Goal: Information Seeking & Learning: Learn about a topic

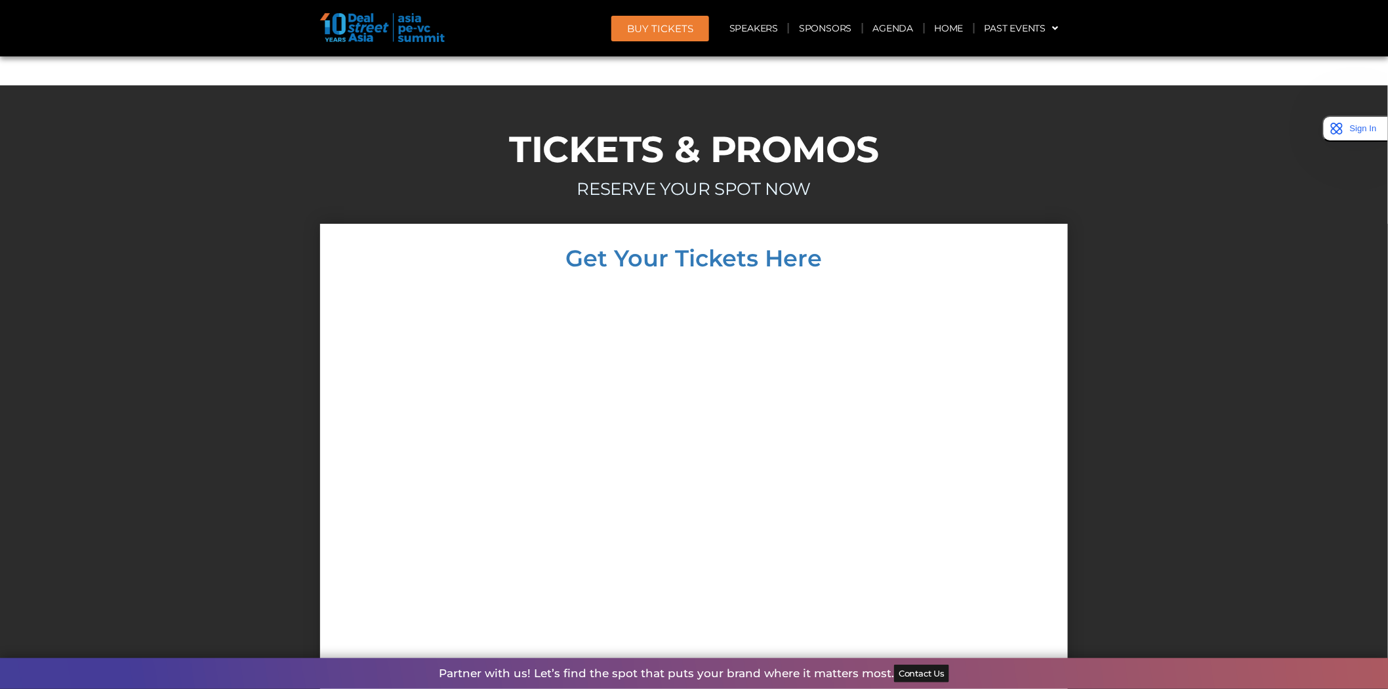
scroll to position [12076, 0]
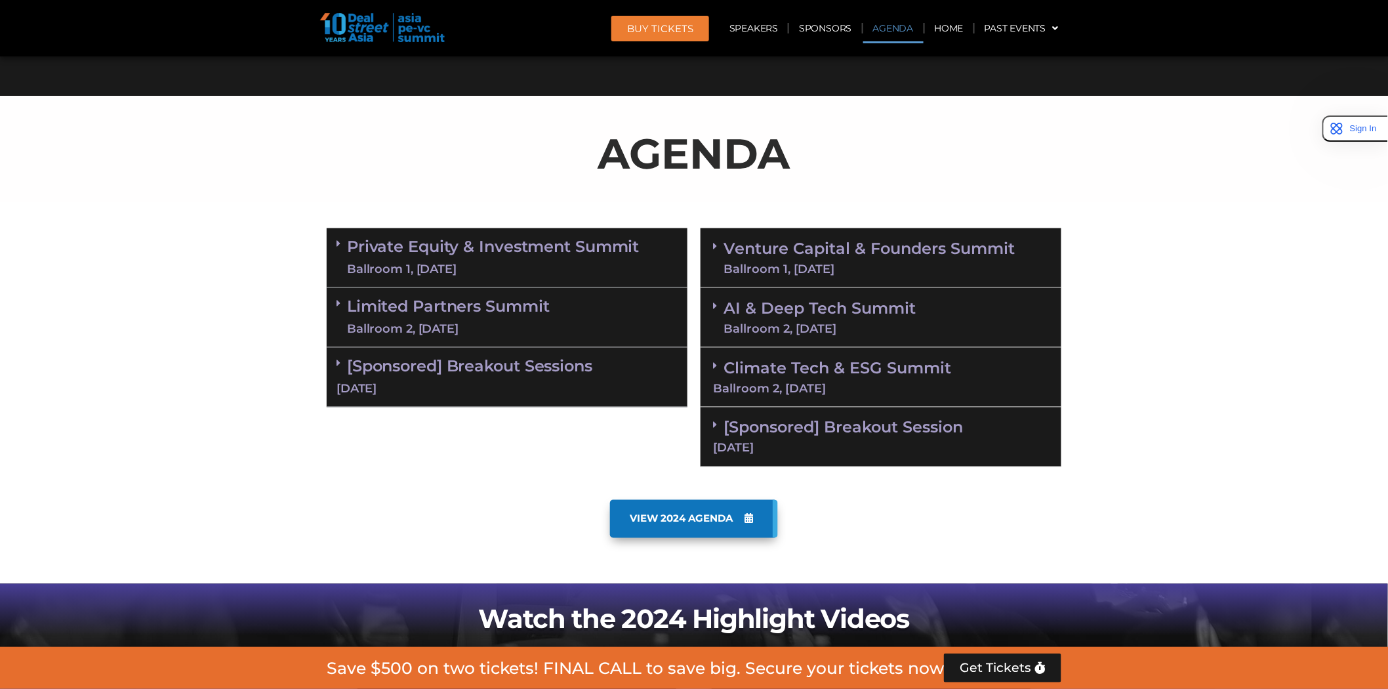
scroll to position [642, 0]
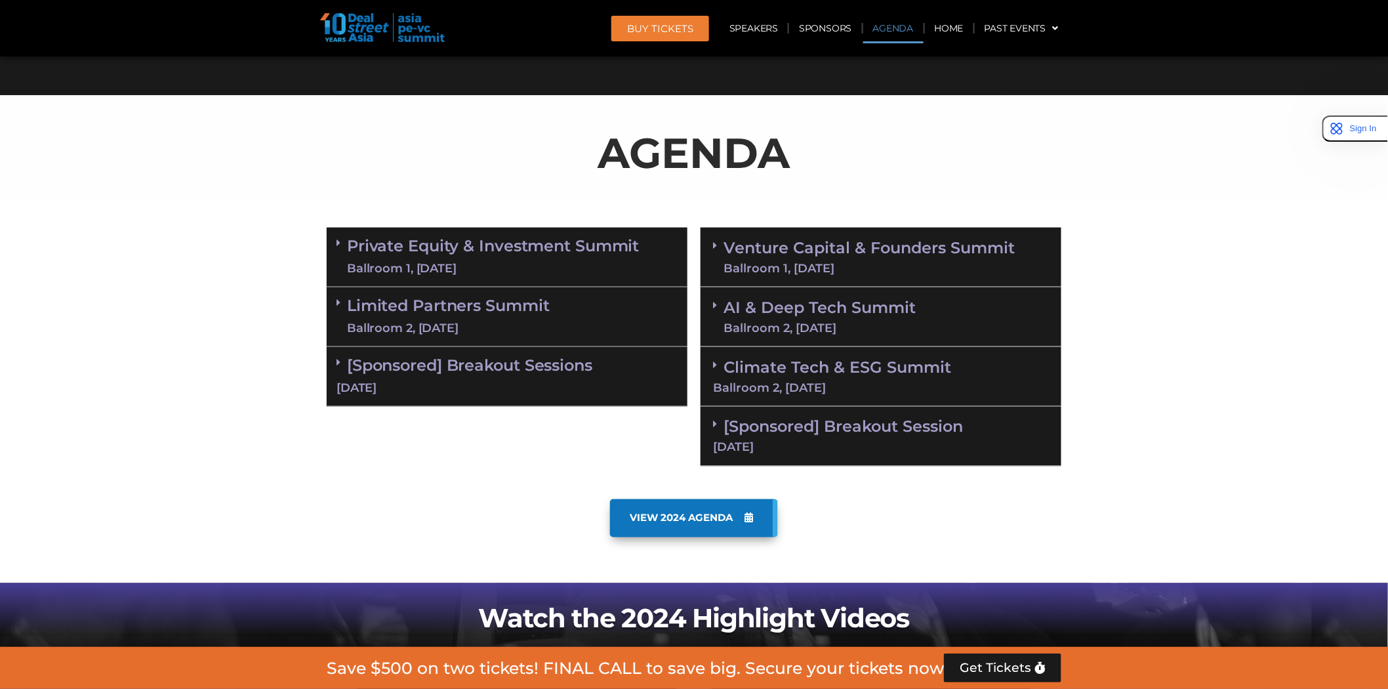
click at [337, 240] on icon at bounding box center [339, 242] width 4 height 10
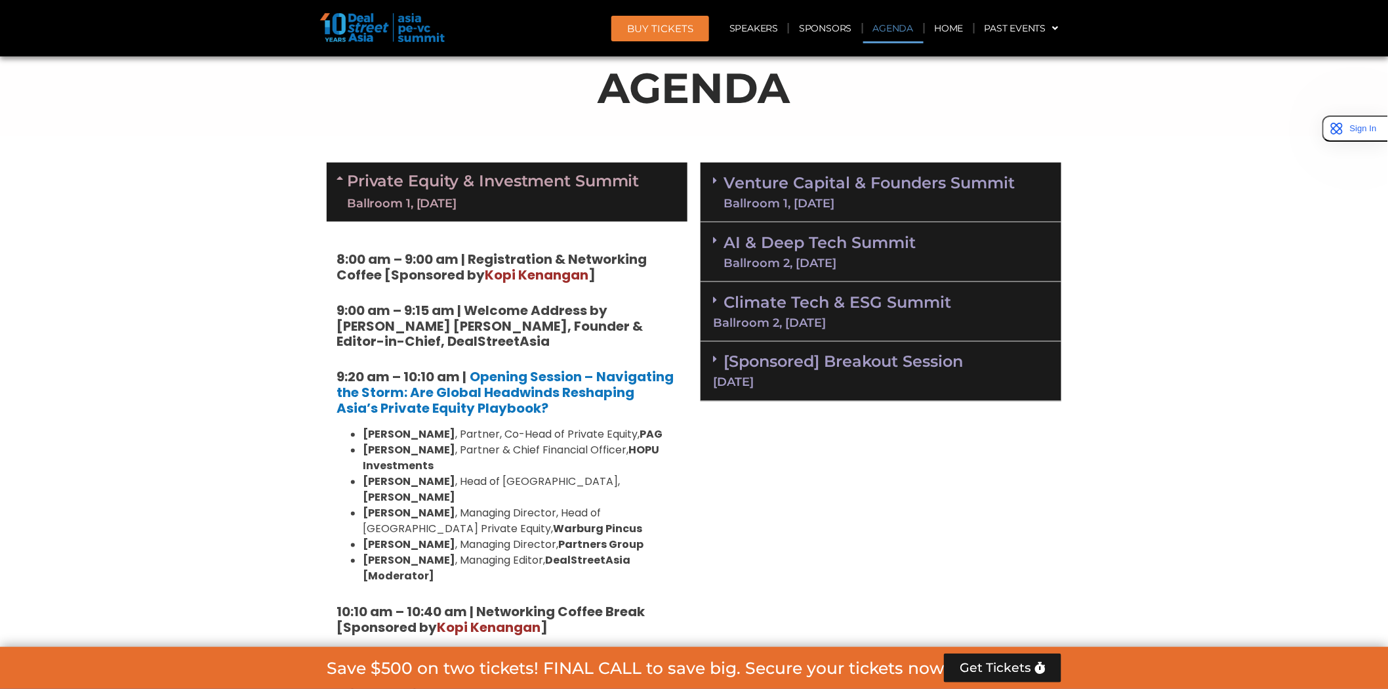
scroll to position [709, 0]
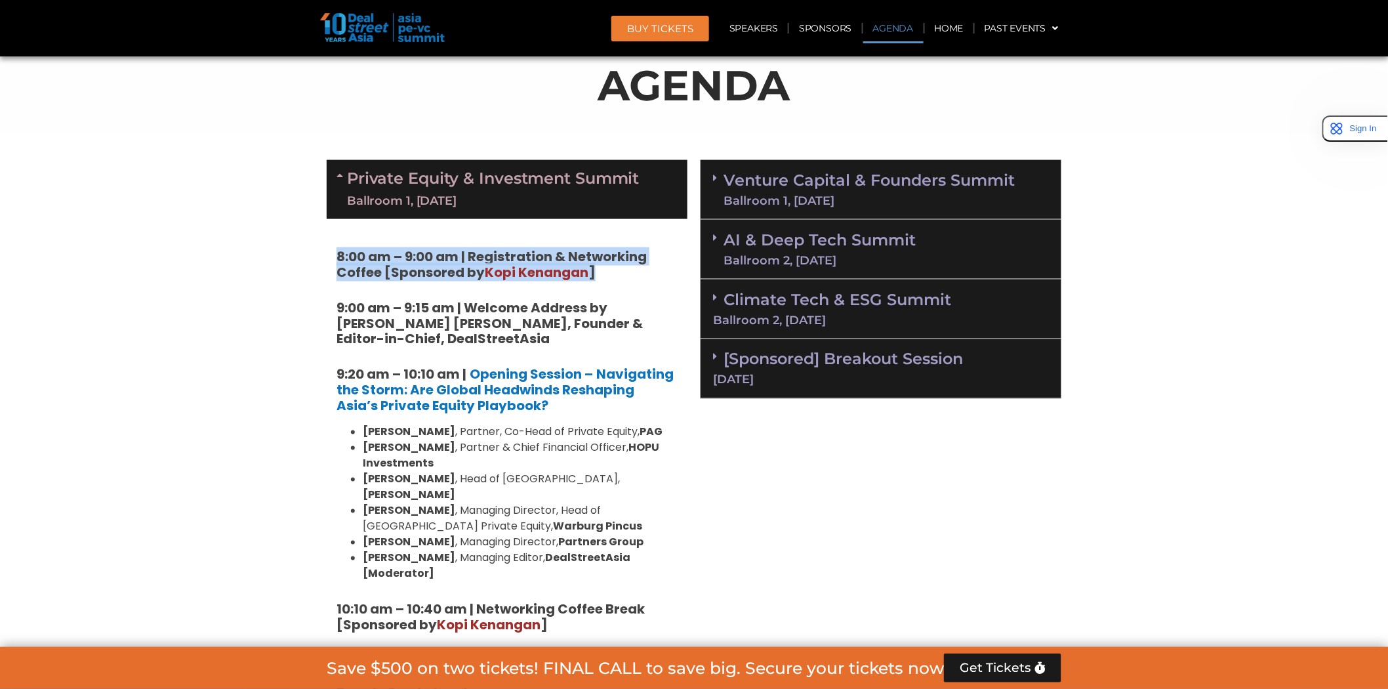
drag, startPoint x: 607, startPoint y: 274, endPoint x: 333, endPoint y: 261, distance: 273.9
copy strong "8:00 am – 9:00 am | Registration & Networking Coffee [Sponsored by Kopi Kenanga…"
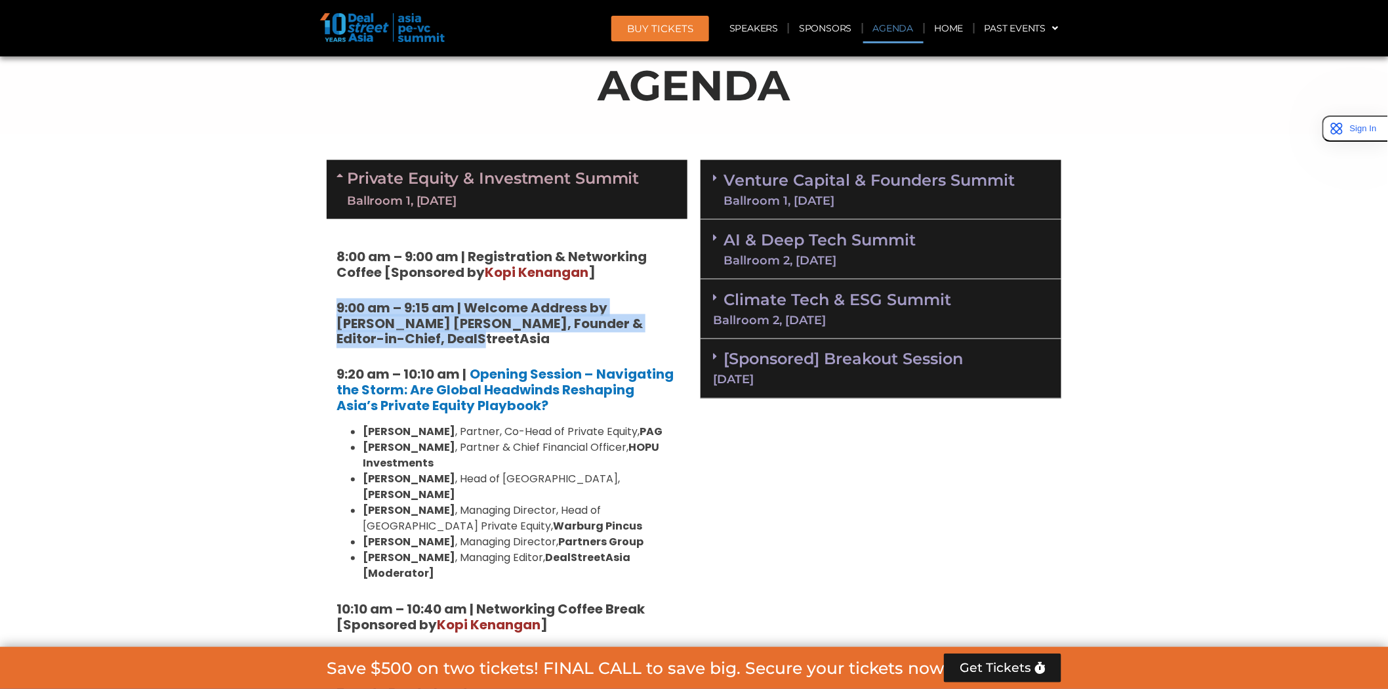
drag, startPoint x: 329, startPoint y: 304, endPoint x: 446, endPoint y: 338, distance: 121.7
copy strong "9:00 am – 9:15 am | Welcome Address by [PERSON_NAME] [PERSON_NAME], Founder & E…"
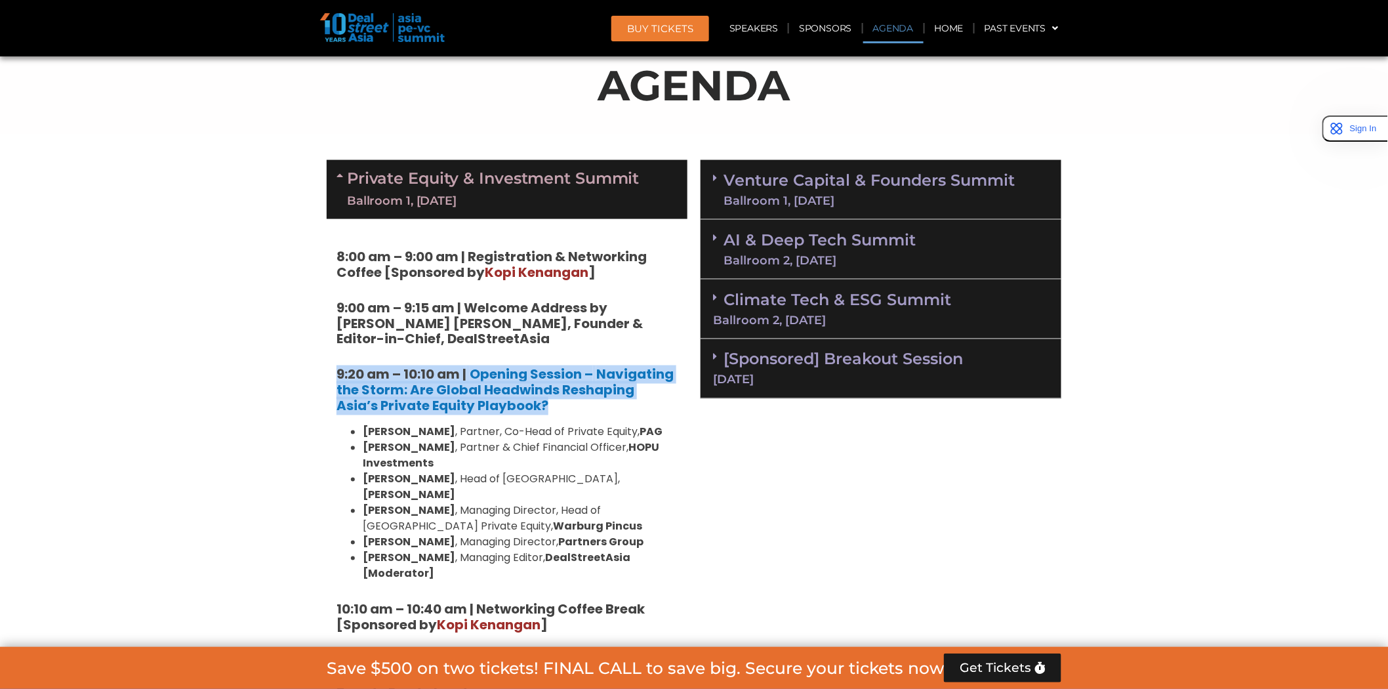
drag, startPoint x: 333, startPoint y: 372, endPoint x: 506, endPoint y: 398, distance: 175.2
copy h5 "9:20 am – 10:10 am | Opening Session – Navigating the Storm: Are Global Headwin…"
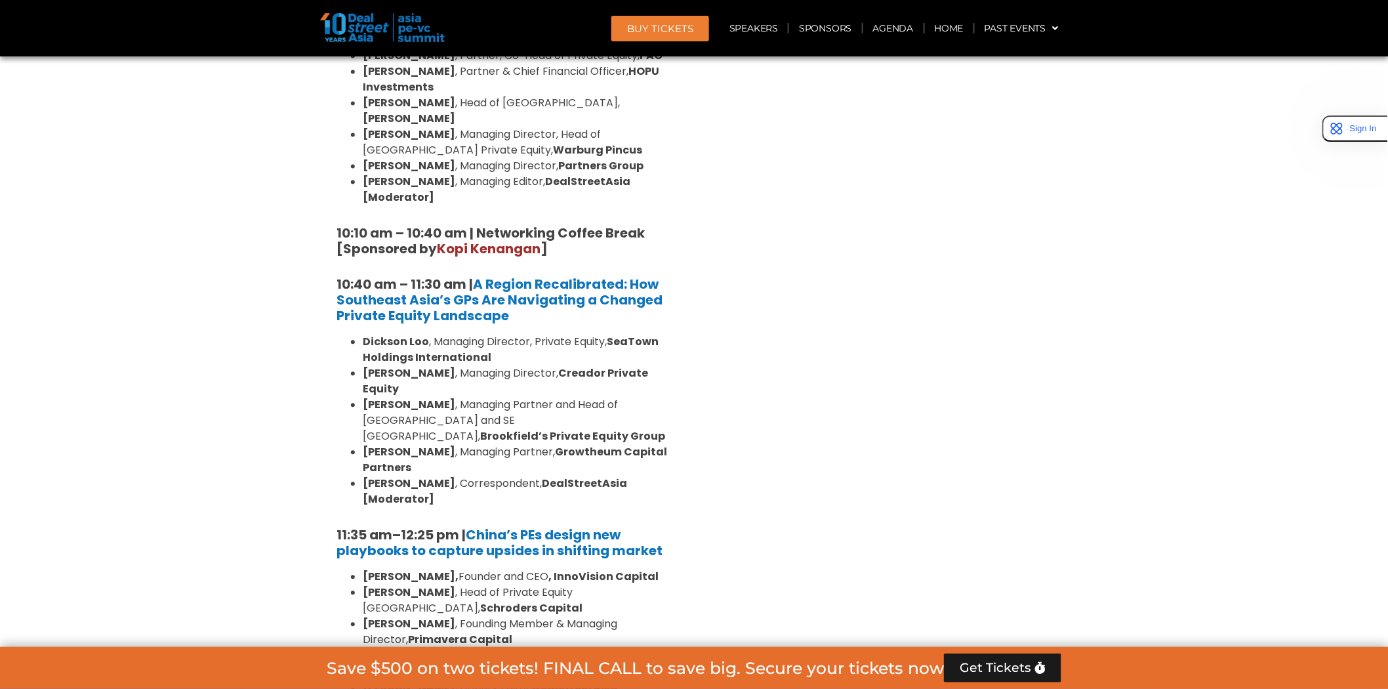
scroll to position [1086, 0]
drag, startPoint x: 331, startPoint y: 197, endPoint x: 556, endPoint y: 220, distance: 226.1
copy strong "10:10 am – 10:40 am | Networking Coffee Break [Sponsored by Kopi Kenangan ]"
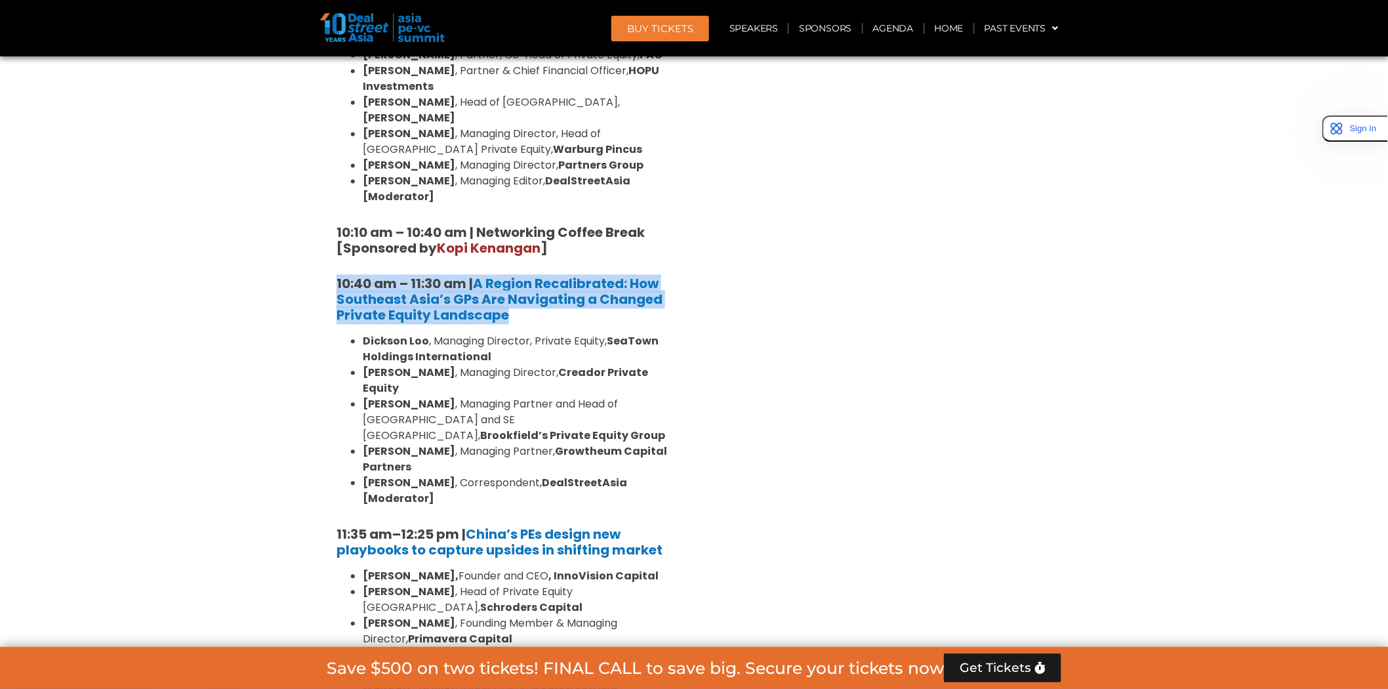
drag, startPoint x: 323, startPoint y: 256, endPoint x: 518, endPoint y: 285, distance: 197.1
copy h5 "10:40 am – 11:30 am | A Region Recalibrated: How Southeast Asia’s GPs Are Navig…"
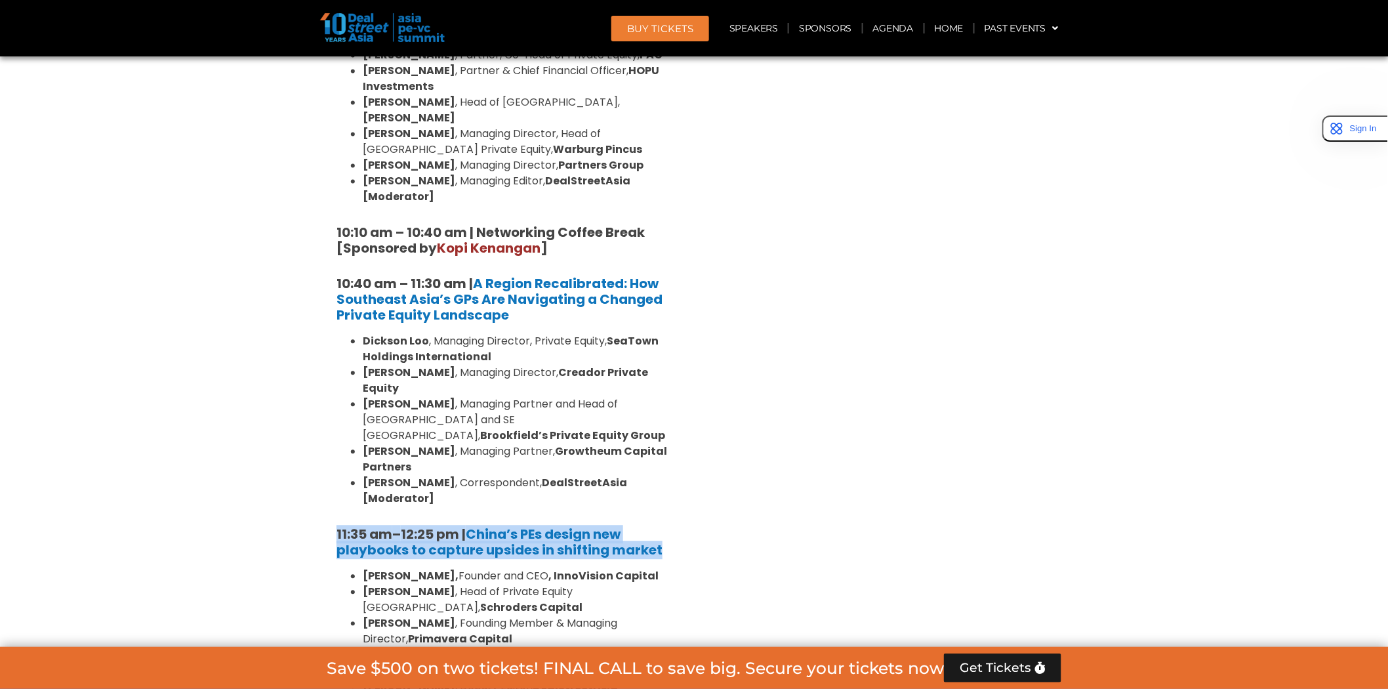
drag, startPoint x: 331, startPoint y: 464, endPoint x: 671, endPoint y: 479, distance: 340.1
copy h5 "11:35 am – 12:25 pm | China’s PEs design new playbooks to capture upsides in sh…"
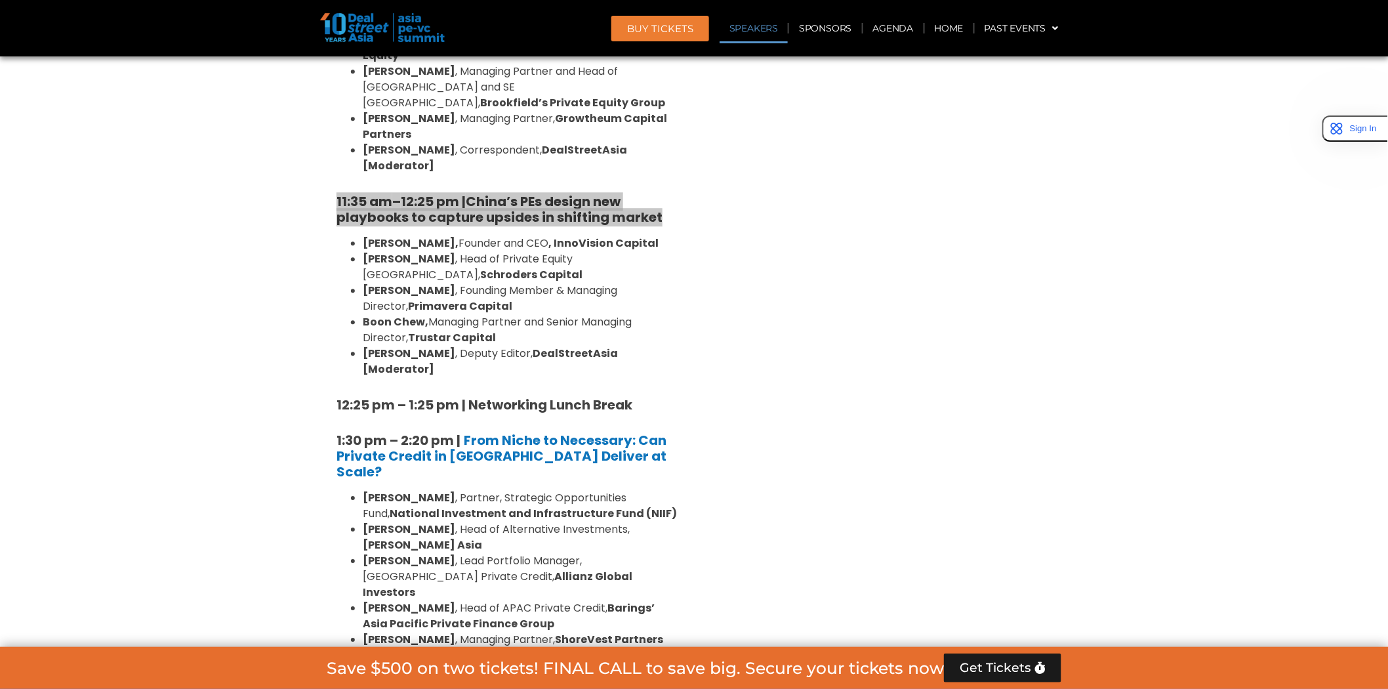
scroll to position [1420, 0]
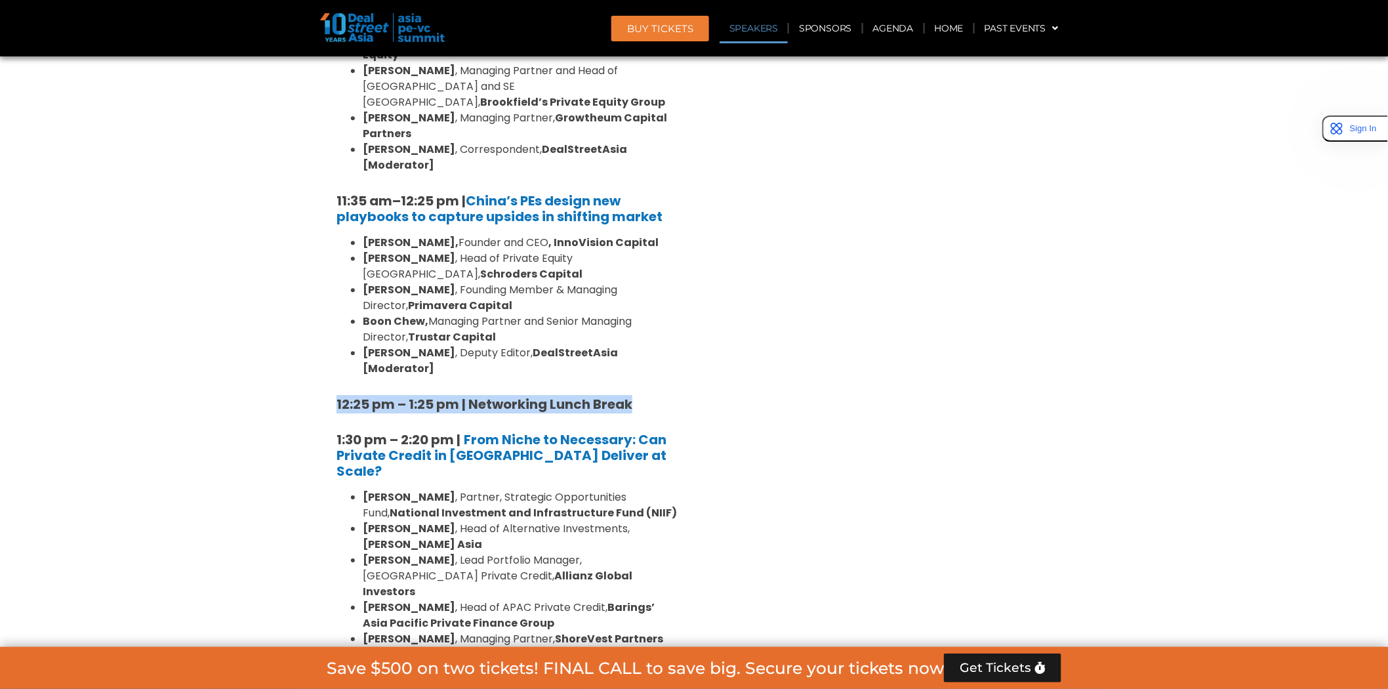
drag, startPoint x: 329, startPoint y: 305, endPoint x: 659, endPoint y: 308, distance: 330.0
click at [659, 308] on div "8:00 am – 9:00 am | Registration & Networking Coffee [Sponsored by Kopi Kenanga…" at bounding box center [507, 576] width 361 height 2134
copy strong "12:25 pm – 1:25 pm | Networking Lunch Break"
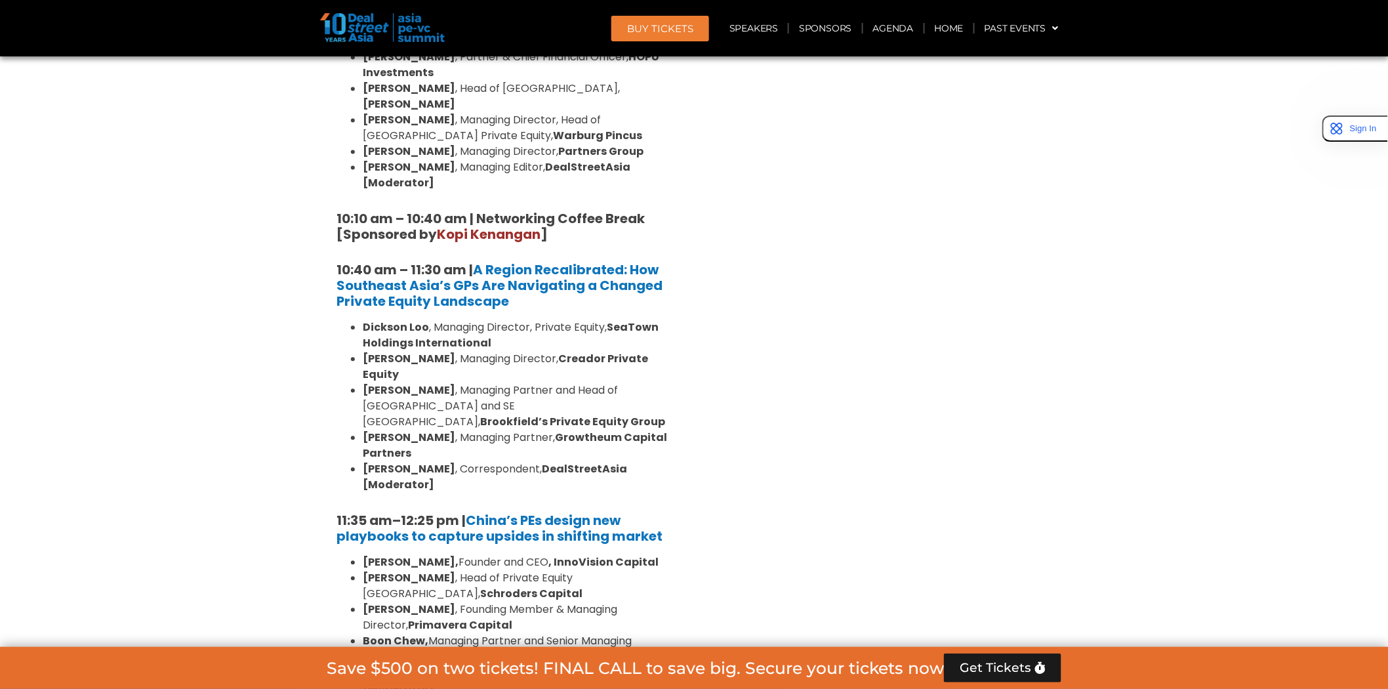
scroll to position [699, 0]
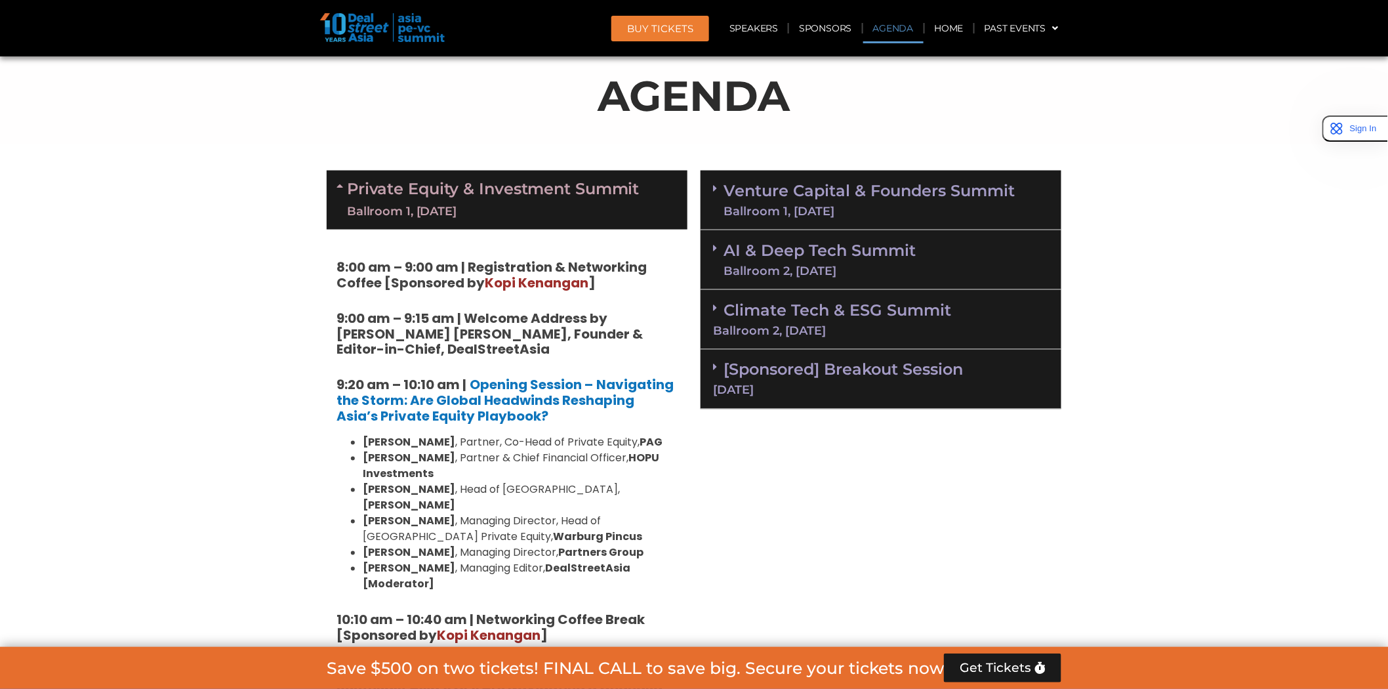
click at [717, 189] on span at bounding box center [718, 188] width 10 height 11
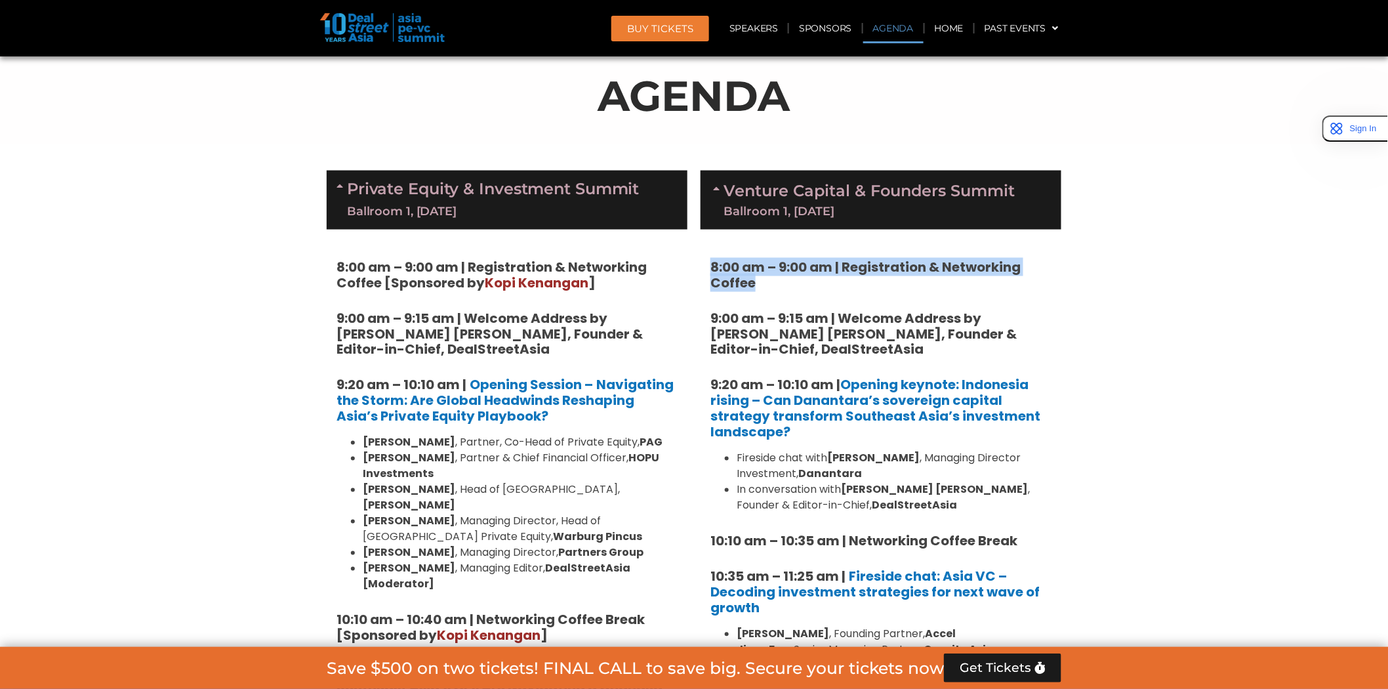
drag, startPoint x: 709, startPoint y: 260, endPoint x: 813, endPoint y: 278, distance: 106.3
copy strong "8:00 am – 9:00 am | Registration & Networking Coffee"
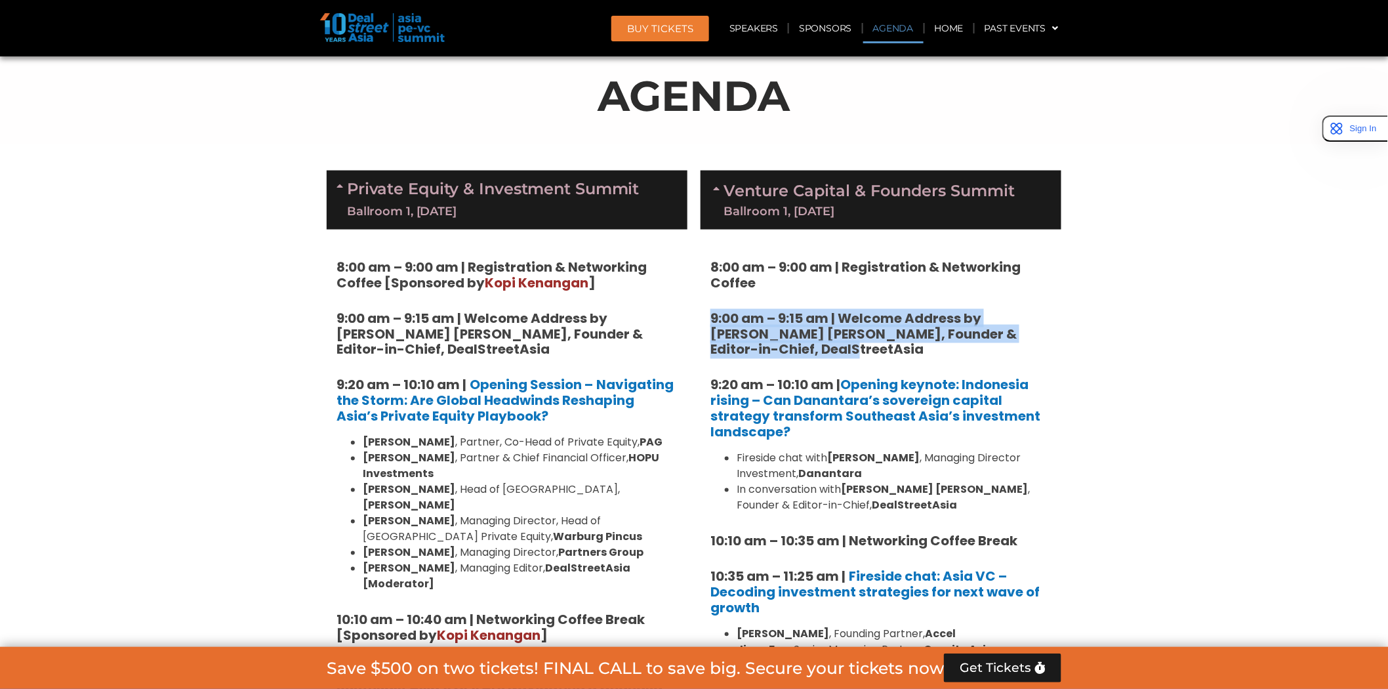
drag, startPoint x: 707, startPoint y: 316, endPoint x: 819, endPoint y: 348, distance: 116.3
copy strong "9:00 am – 9:15 am | Welcome Address by [PERSON_NAME] [PERSON_NAME], Founder & E…"
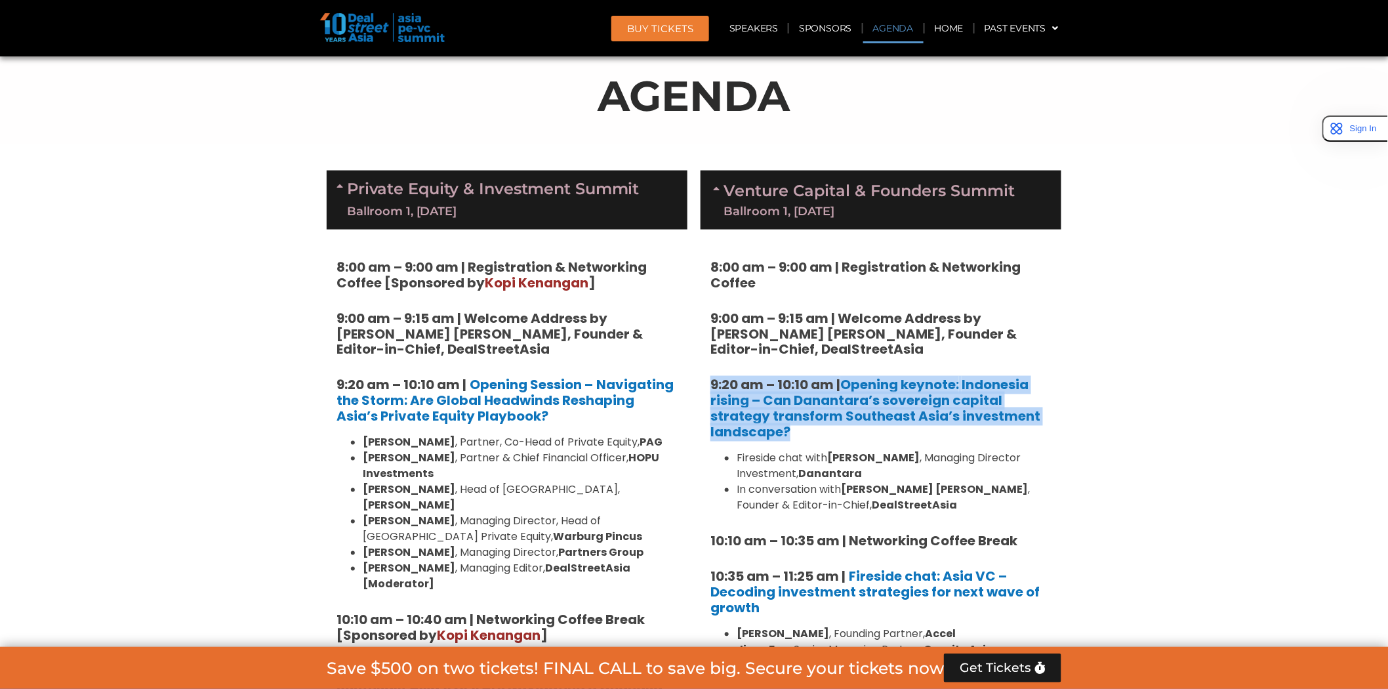
drag, startPoint x: 706, startPoint y: 383, endPoint x: 801, endPoint y: 428, distance: 105.1
copy strong "9:20 am – 10:10 am | Opening keynote: Indonesia rising – Can Danantara’s sovere…"
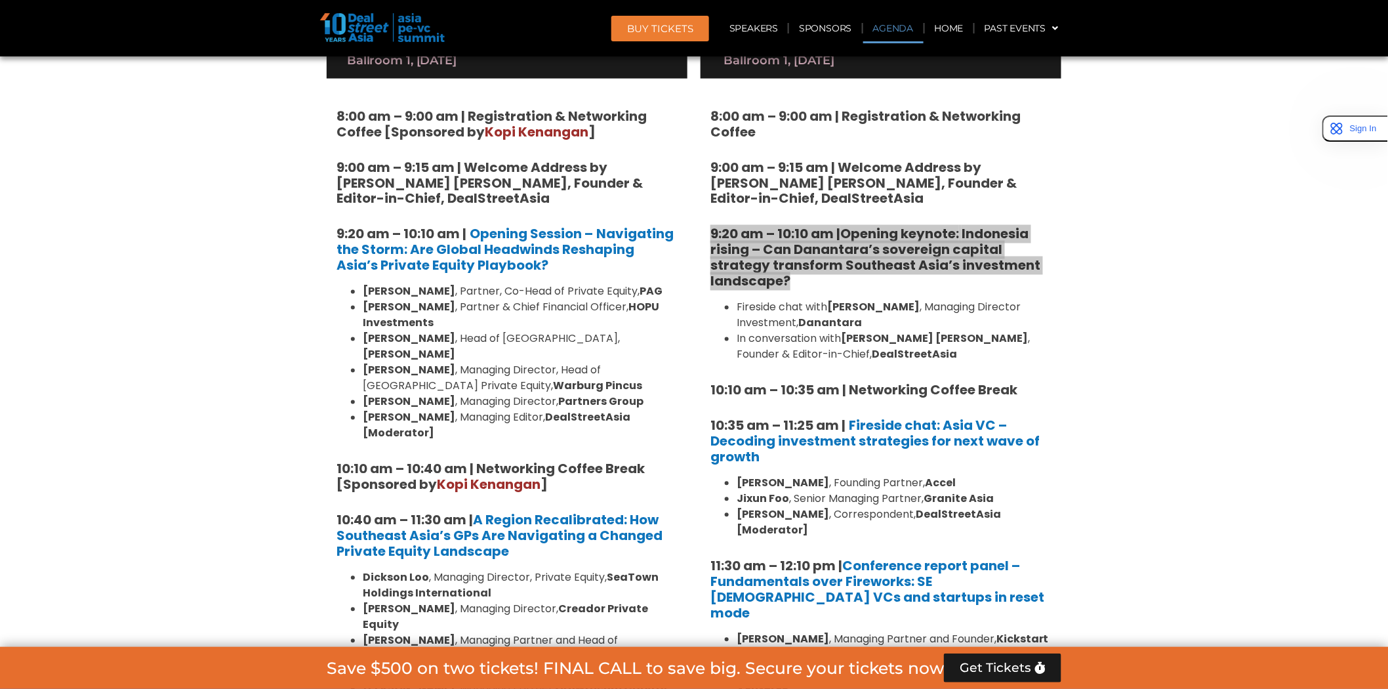
scroll to position [851, 0]
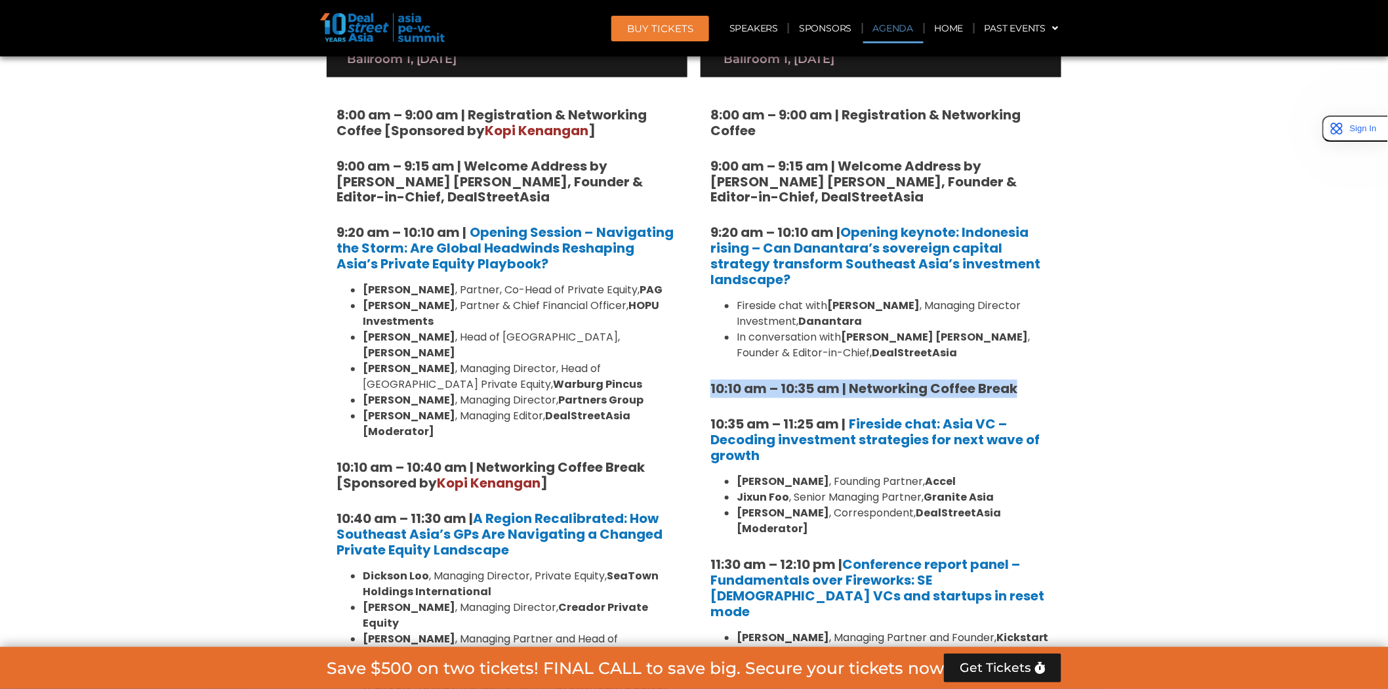
drag, startPoint x: 710, startPoint y: 387, endPoint x: 1025, endPoint y: 377, distance: 315.7
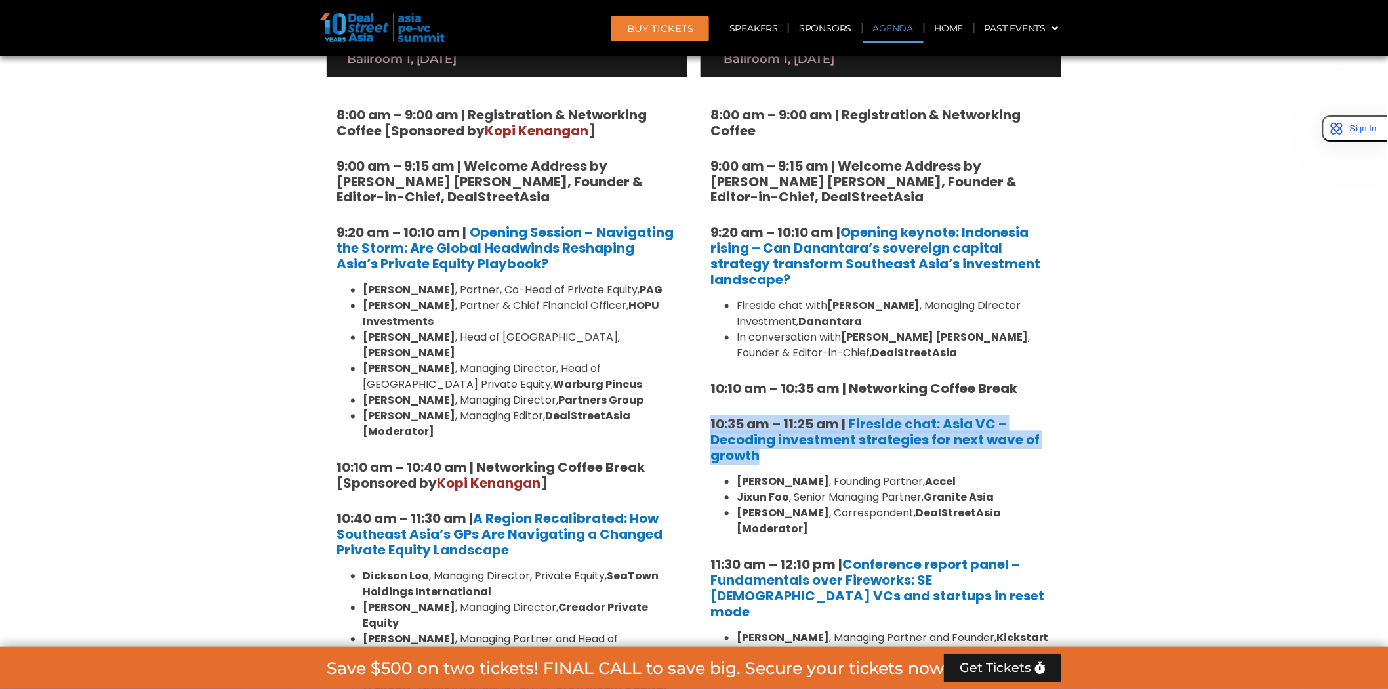
drag, startPoint x: 709, startPoint y: 421, endPoint x: 764, endPoint y: 451, distance: 63.1
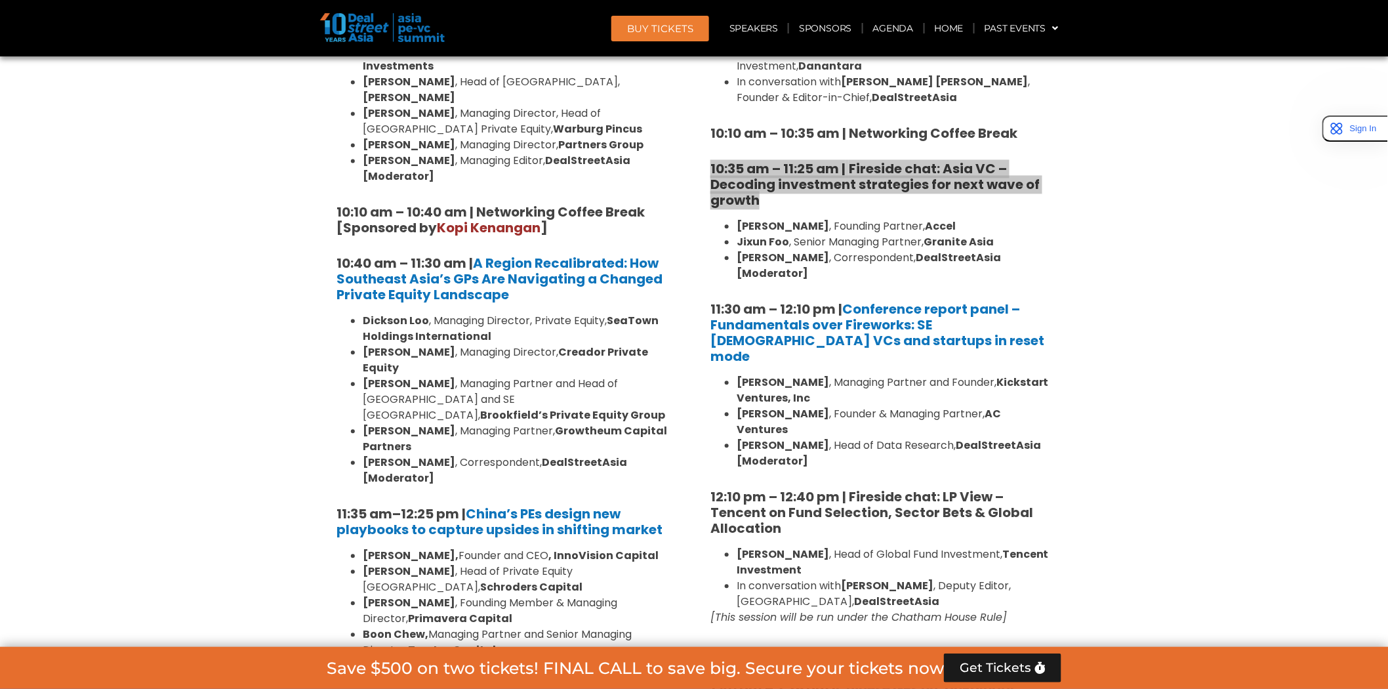
scroll to position [1107, 0]
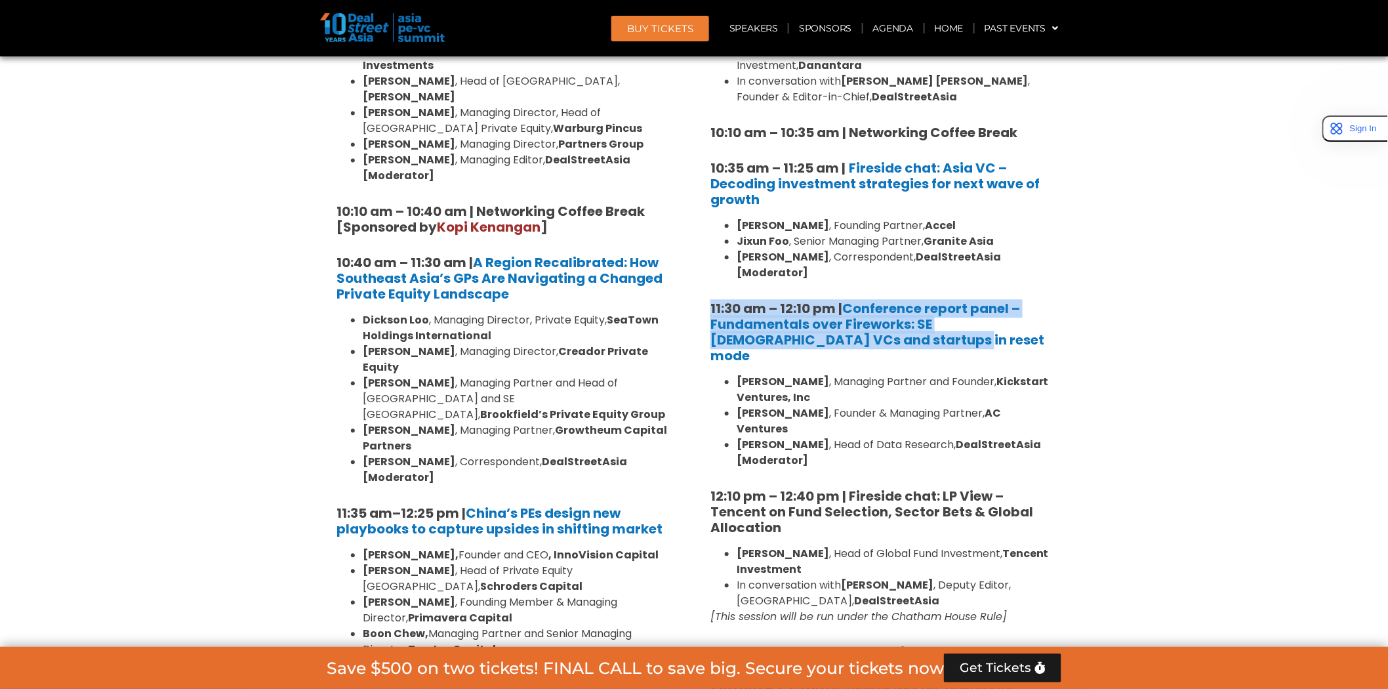
drag, startPoint x: 707, startPoint y: 289, endPoint x: 882, endPoint y: 317, distance: 177.3
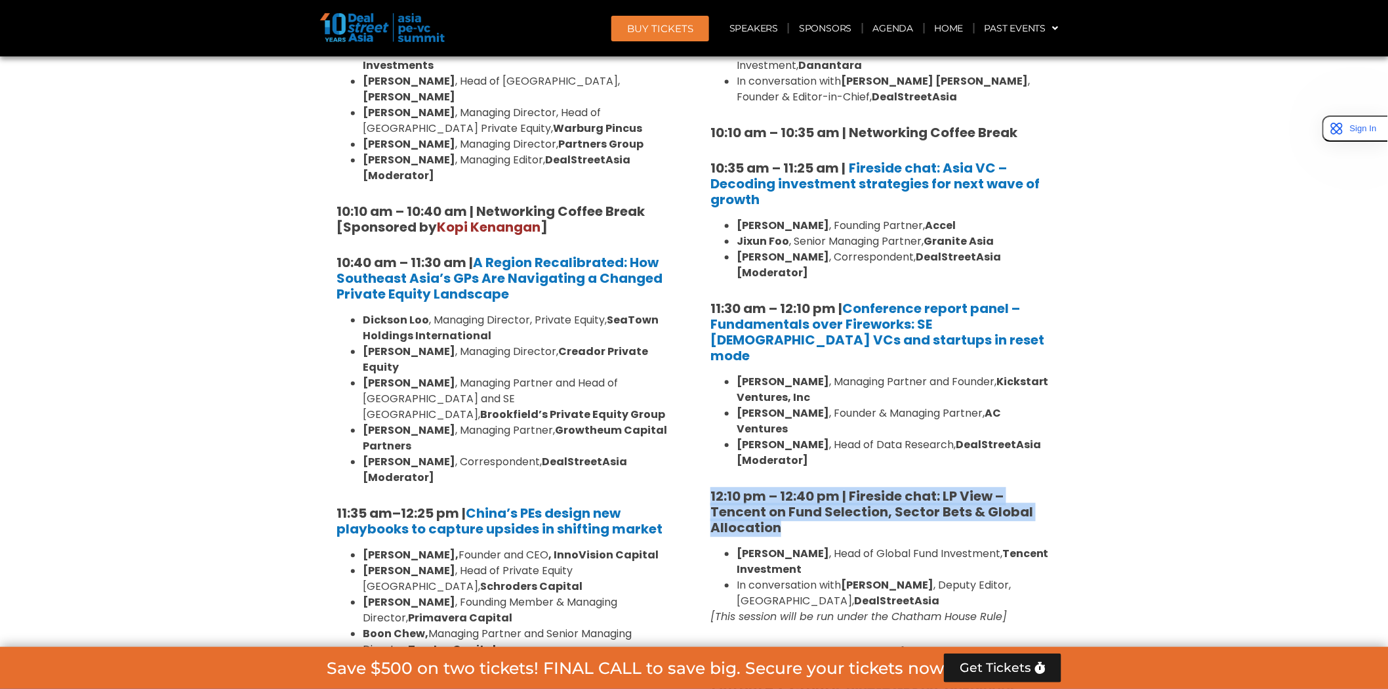
drag, startPoint x: 709, startPoint y: 447, endPoint x: 789, endPoint y: 481, distance: 87.0
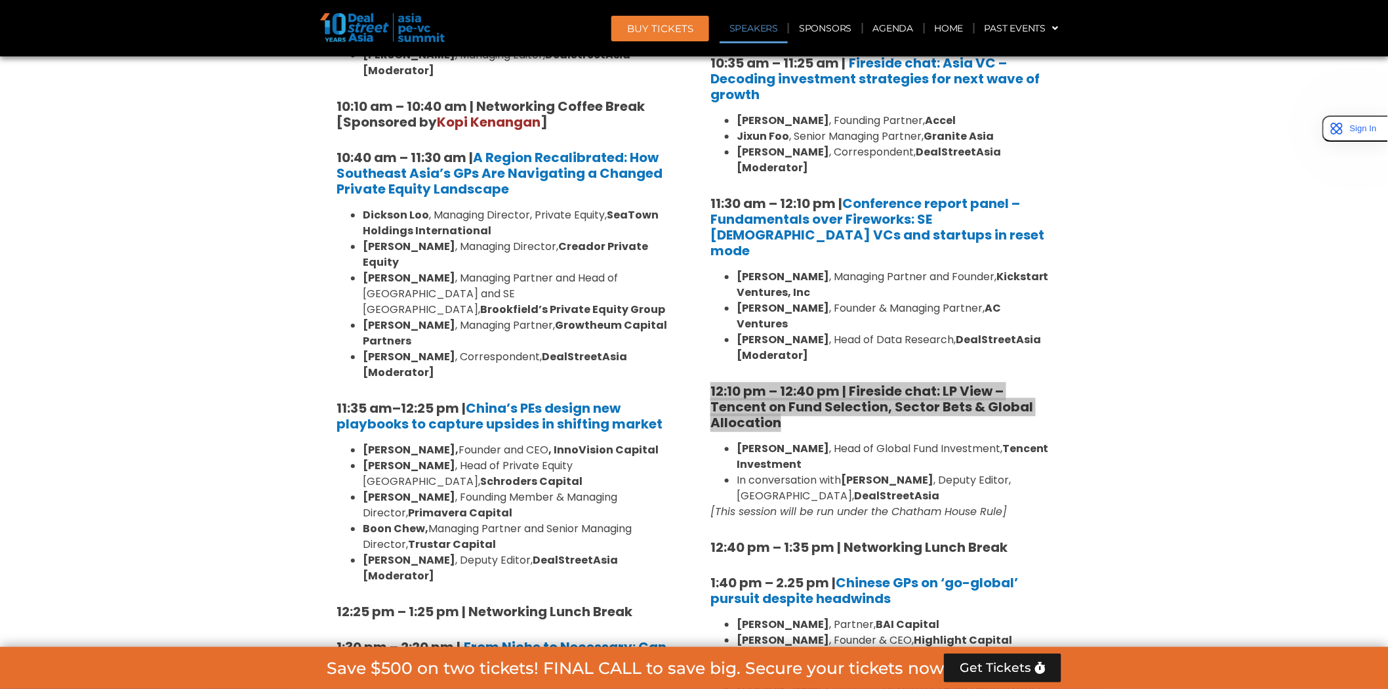
scroll to position [1214, 0]
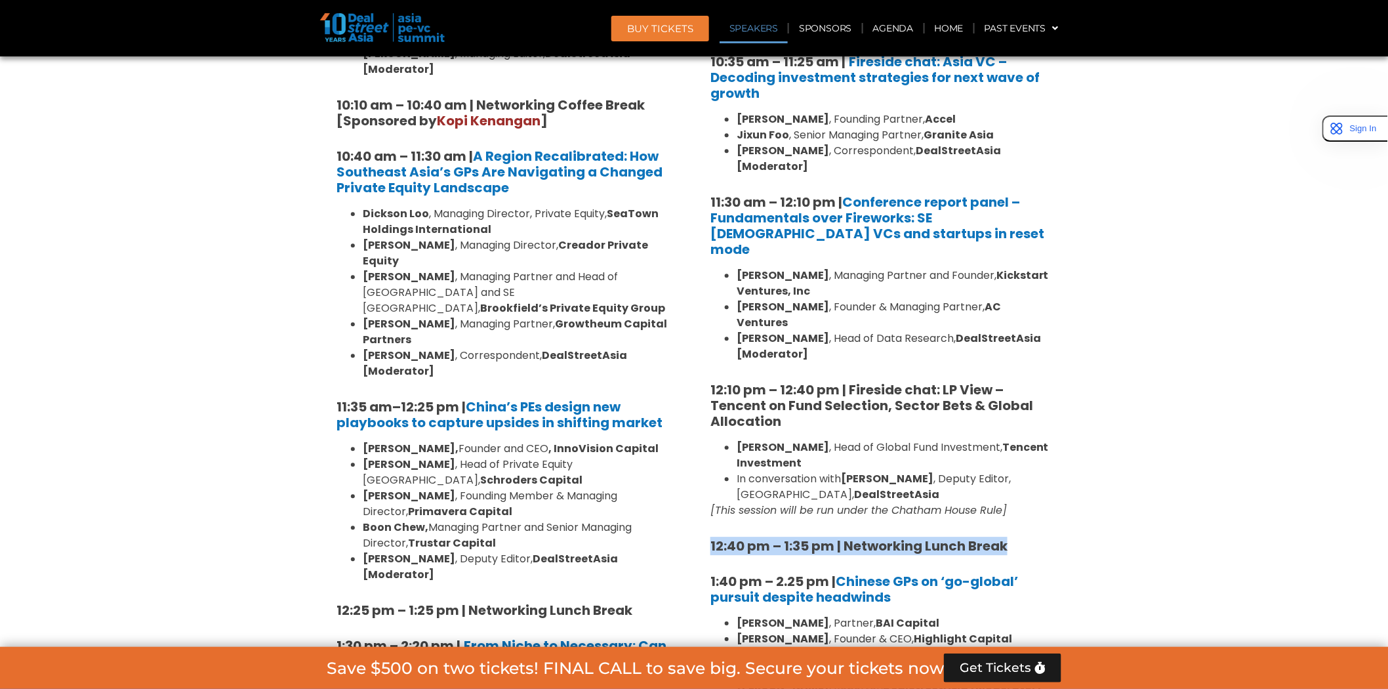
drag, startPoint x: 707, startPoint y: 497, endPoint x: 1022, endPoint y: 497, distance: 314.9
click at [1022, 497] on div "8:00 am – 9:00 am | Registration & Networking Coffee 9:00 am – 9:15 am | Welcom…" at bounding box center [881, 634] width 361 height 1838
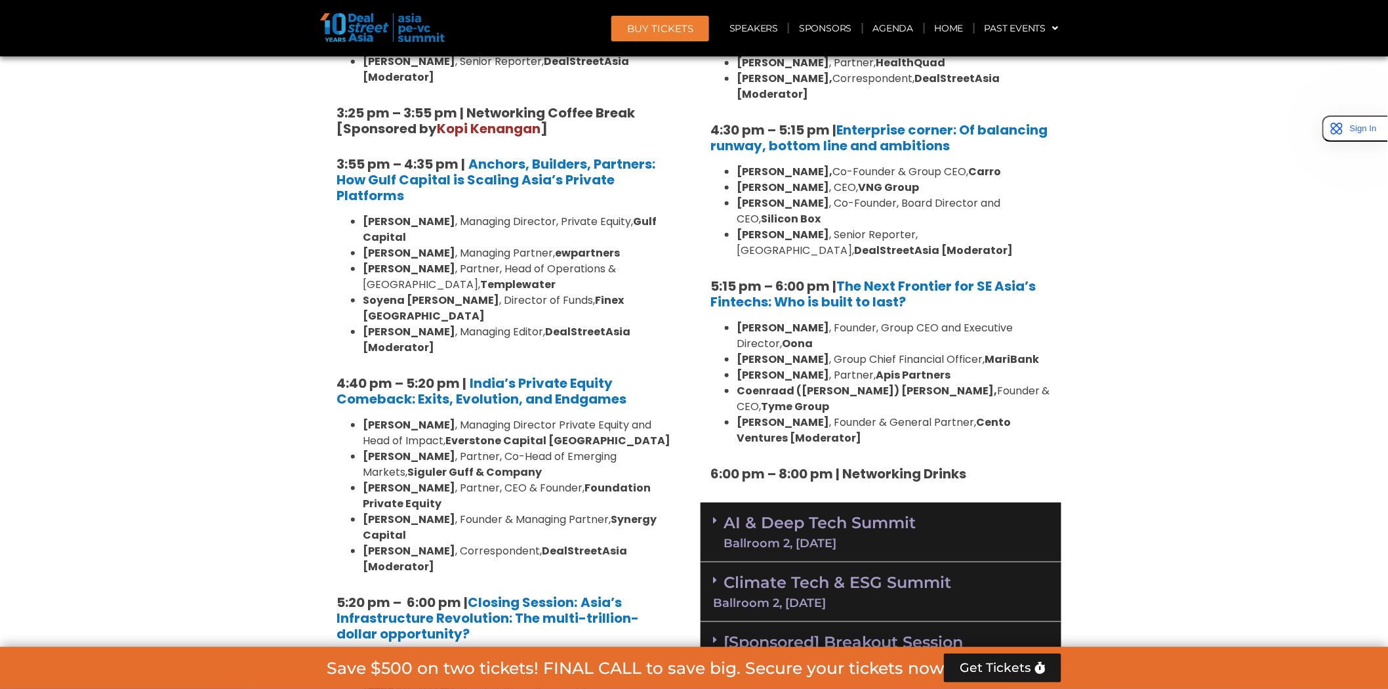
scroll to position [2264, 0]
click at [705, 502] on div "AI & Deep Tech Summit Ballroom 2, 11 Sept" at bounding box center [881, 532] width 361 height 60
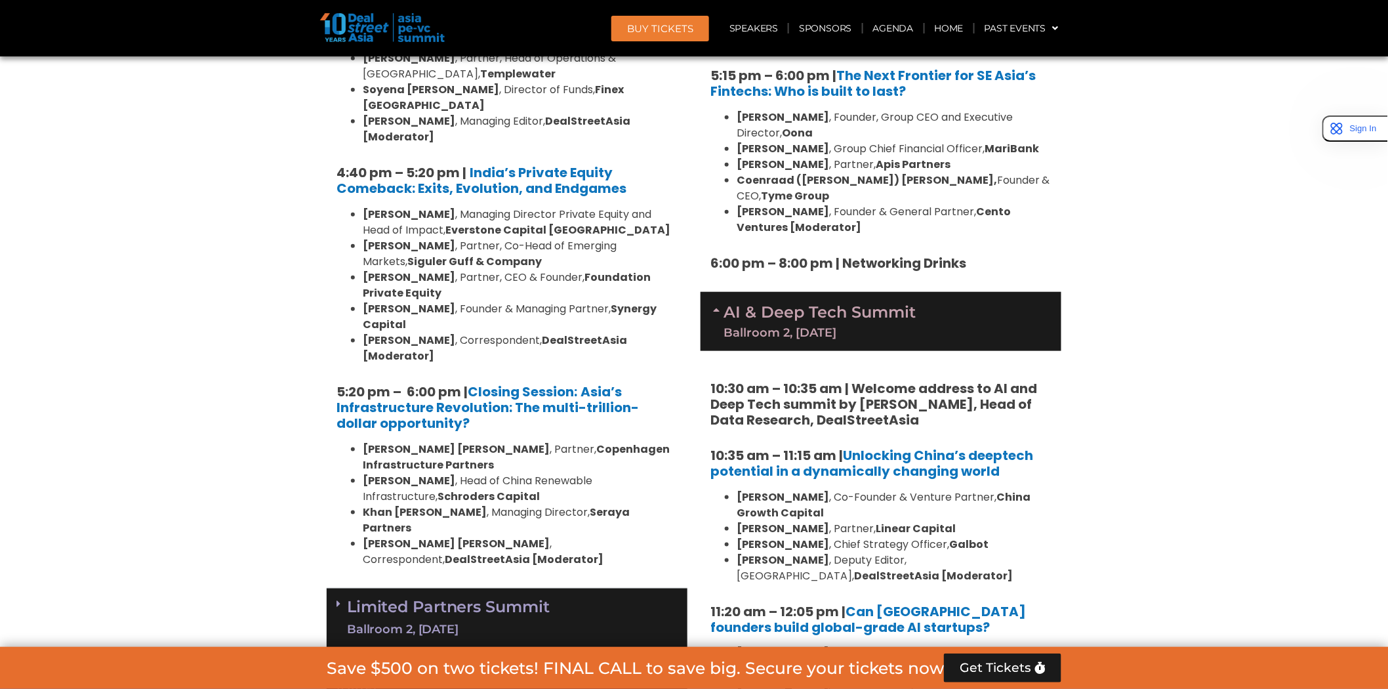
scroll to position [2448, 0]
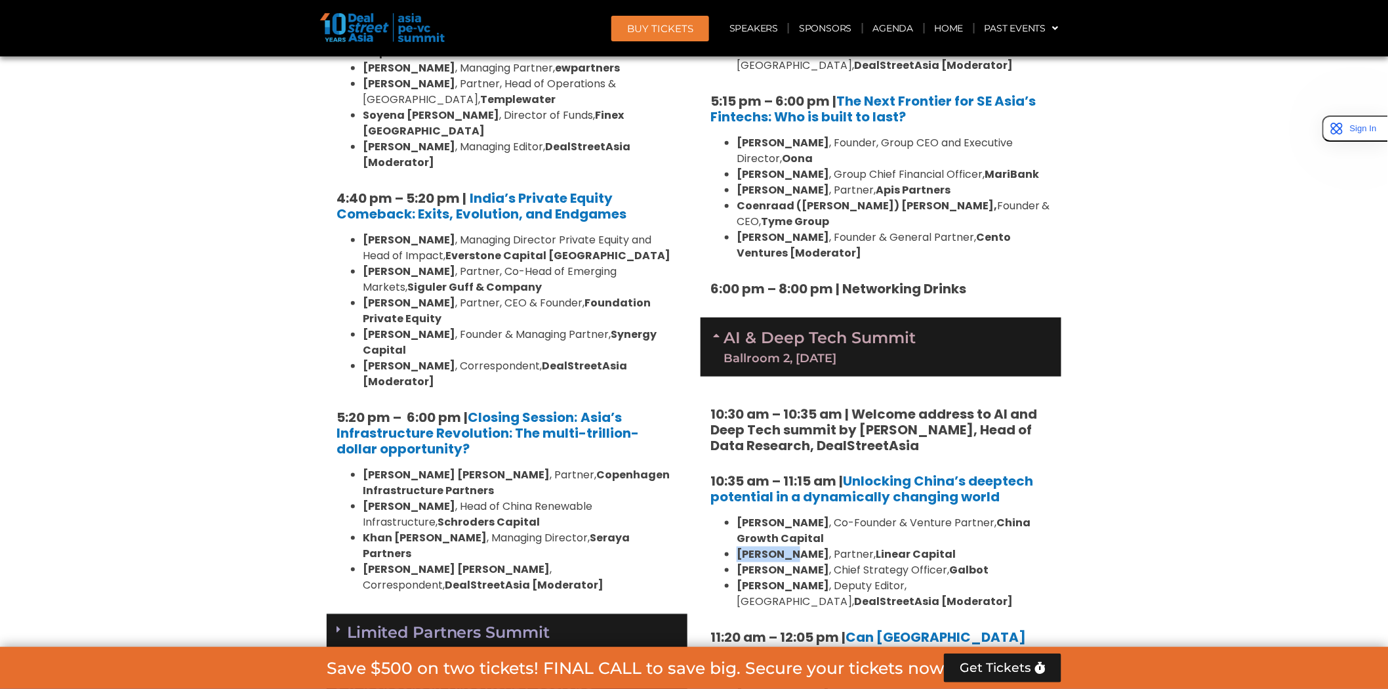
drag, startPoint x: 784, startPoint y: 430, endPoint x: 737, endPoint y: 430, distance: 46.6
click at [737, 546] on strong "[PERSON_NAME]" at bounding box center [783, 553] width 93 height 15
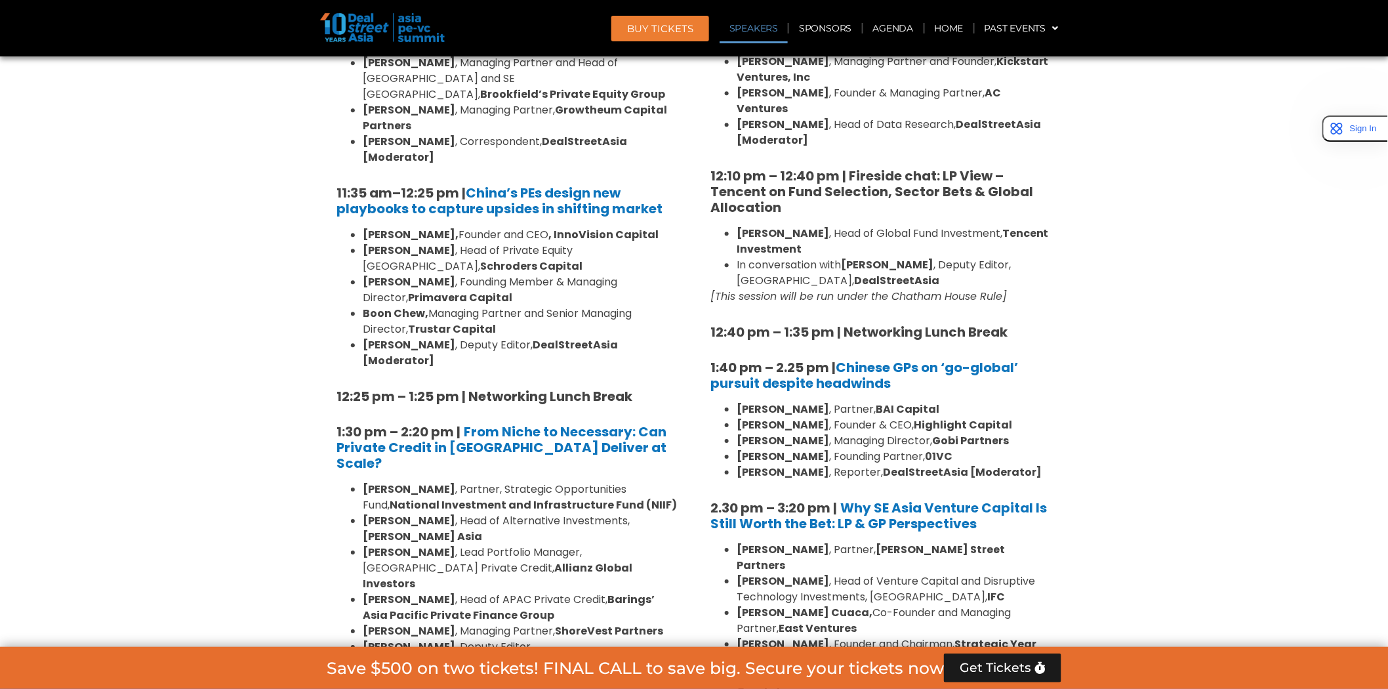
scroll to position [1419, 0]
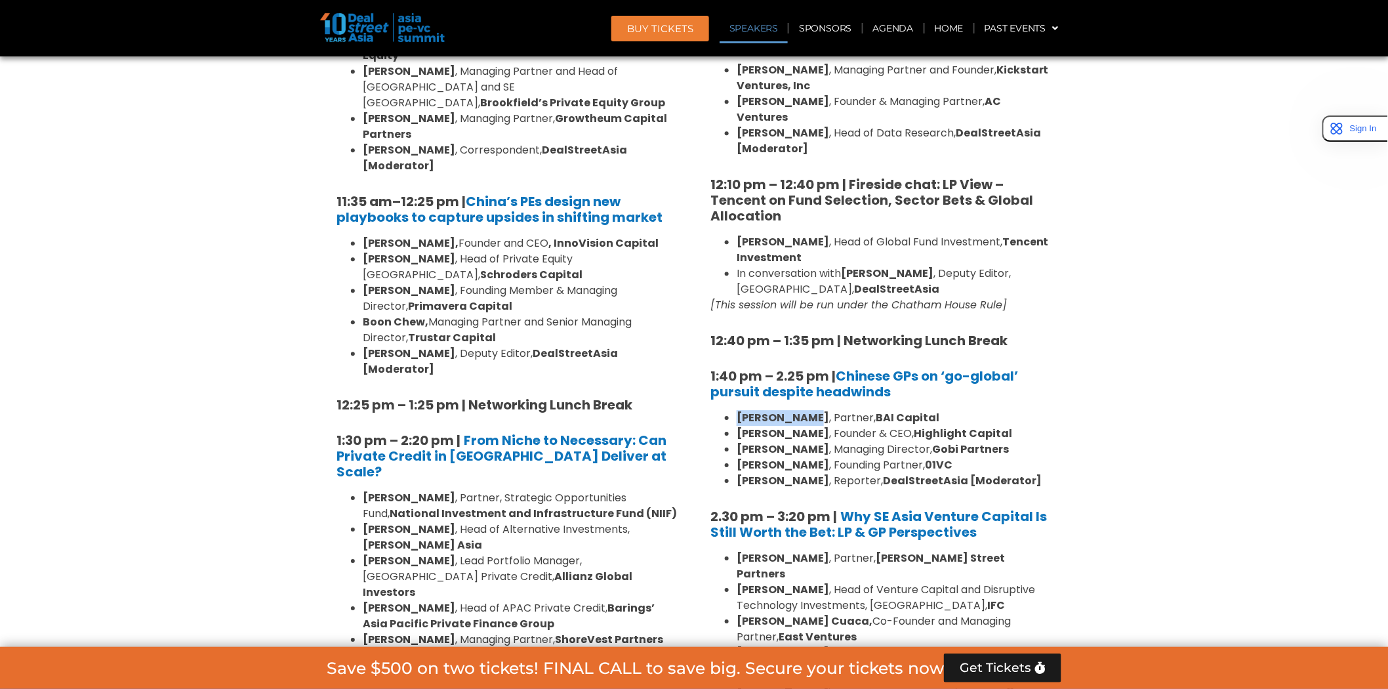
drag, startPoint x: 804, startPoint y: 368, endPoint x: 735, endPoint y: 370, distance: 68.9
click at [735, 410] on ul "William Zhao , Partner, BAI Capital Steven Wang , Founder & CEO, Highlight Capi…" at bounding box center [880, 449] width 341 height 79
